Goal: Task Accomplishment & Management: Manage account settings

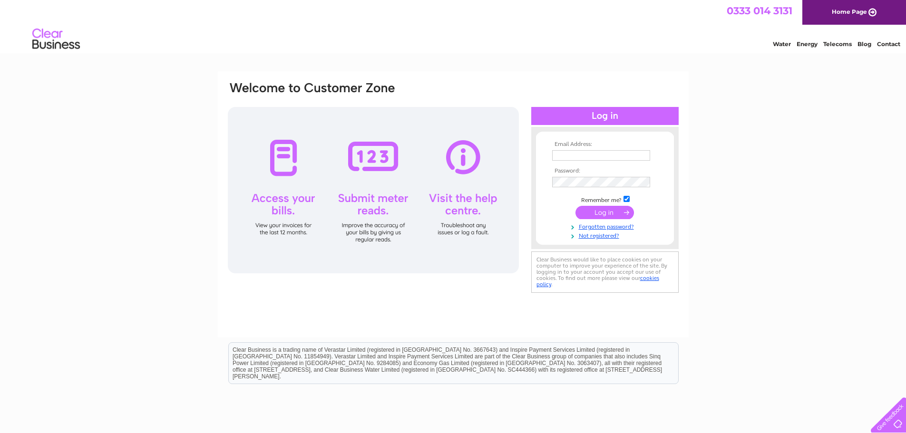
click at [571, 154] on input "text" at bounding box center [601, 155] width 98 height 10
click at [577, 154] on input "text" at bounding box center [601, 155] width 98 height 10
type input "ballantynesdairy@gmail.com"
click at [603, 213] on input "submit" at bounding box center [604, 212] width 58 height 13
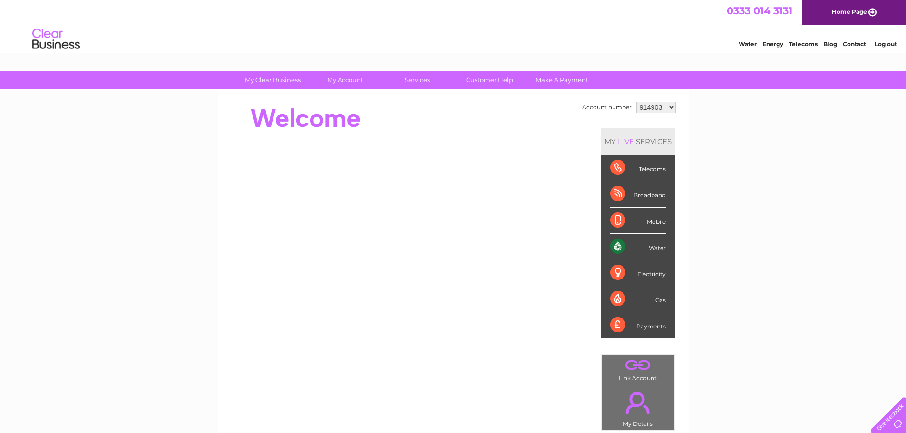
click at [615, 247] on div "Water" at bounding box center [638, 247] width 56 height 26
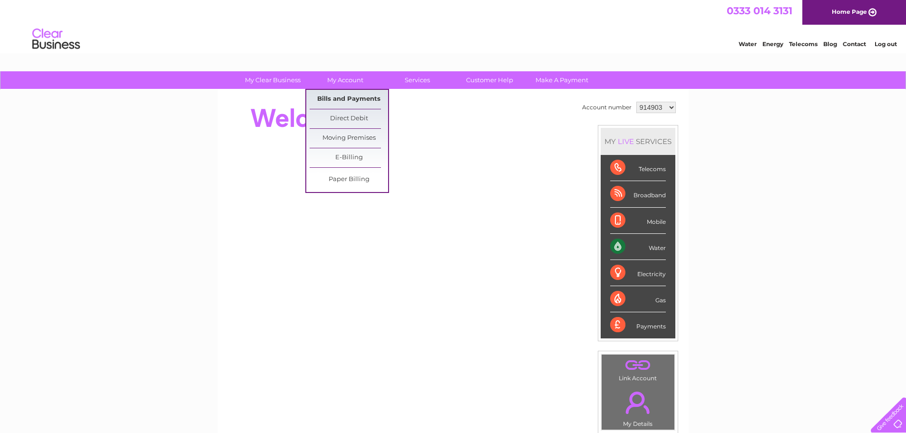
click at [335, 97] on link "Bills and Payments" at bounding box center [349, 99] width 78 height 19
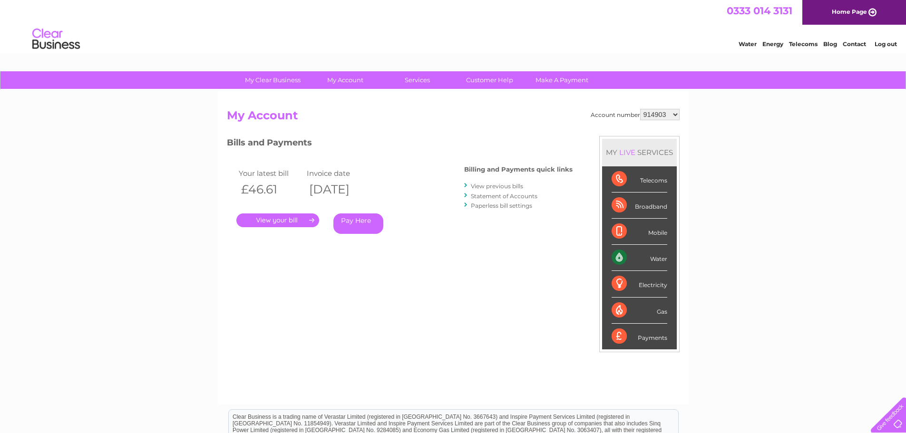
click at [295, 220] on link "." at bounding box center [277, 220] width 83 height 14
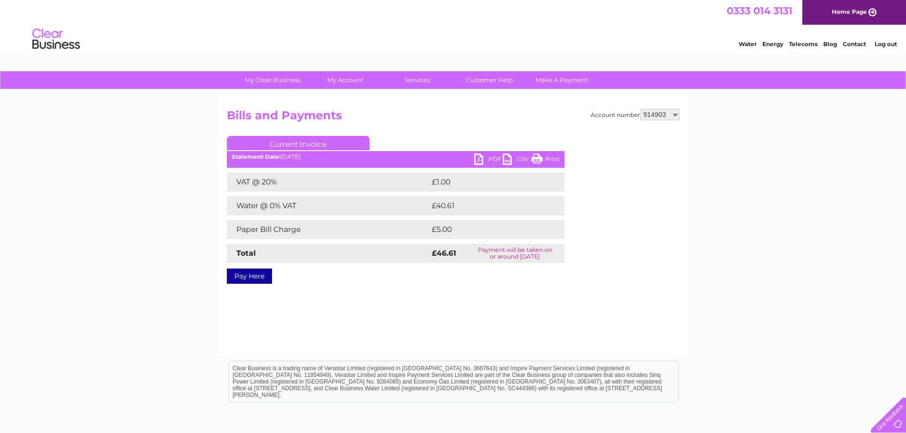
click at [505, 157] on link "CSV" at bounding box center [517, 161] width 29 height 14
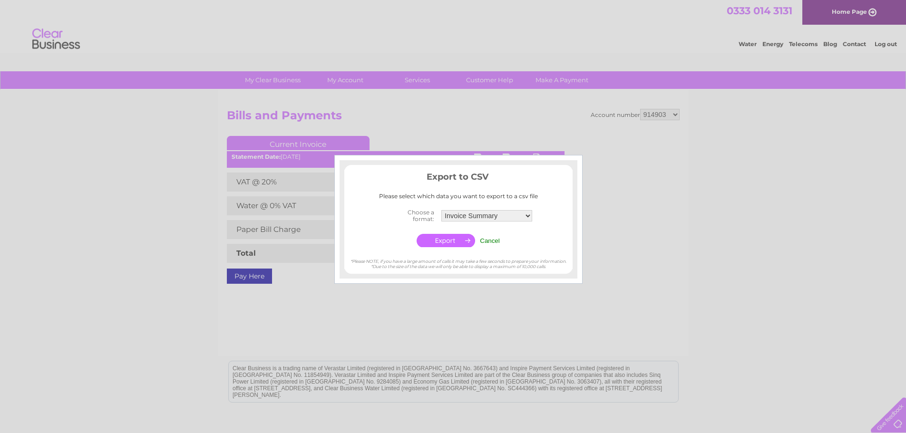
drag, startPoint x: 668, startPoint y: 156, endPoint x: 663, endPoint y: 159, distance: 5.4
click at [668, 156] on div at bounding box center [453, 216] width 906 height 433
click at [489, 239] on input "Cancel" at bounding box center [490, 240] width 20 height 7
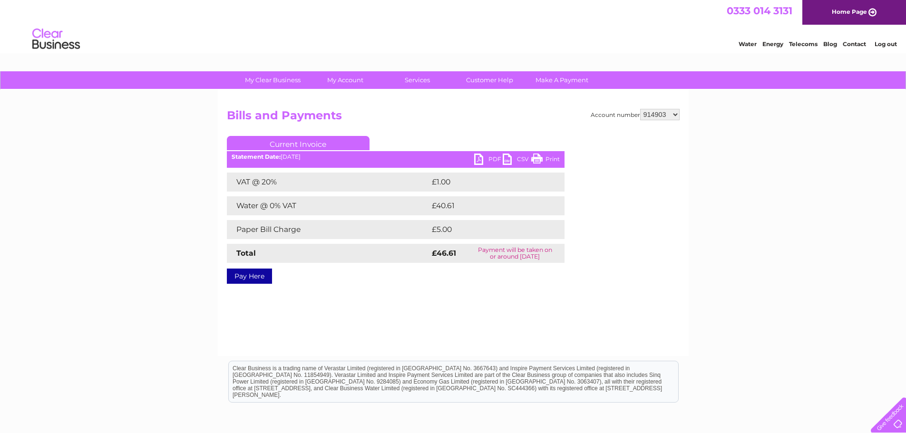
click at [480, 160] on link "PDF" at bounding box center [488, 161] width 29 height 14
click at [479, 160] on link "PDF" at bounding box center [488, 161] width 29 height 14
click at [889, 43] on link "Log out" at bounding box center [885, 43] width 22 height 7
